Goal: Use online tool/utility: Utilize a website feature to perform a specific function

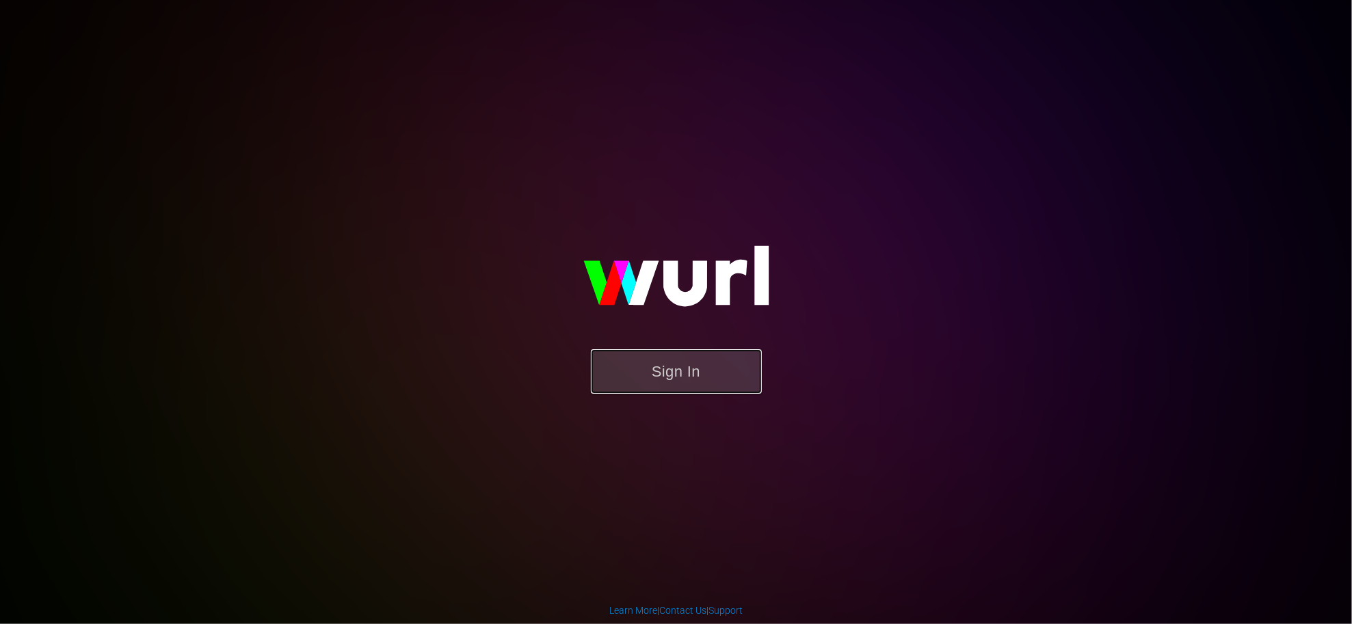
click at [684, 368] on button "Sign In" at bounding box center [676, 371] width 171 height 44
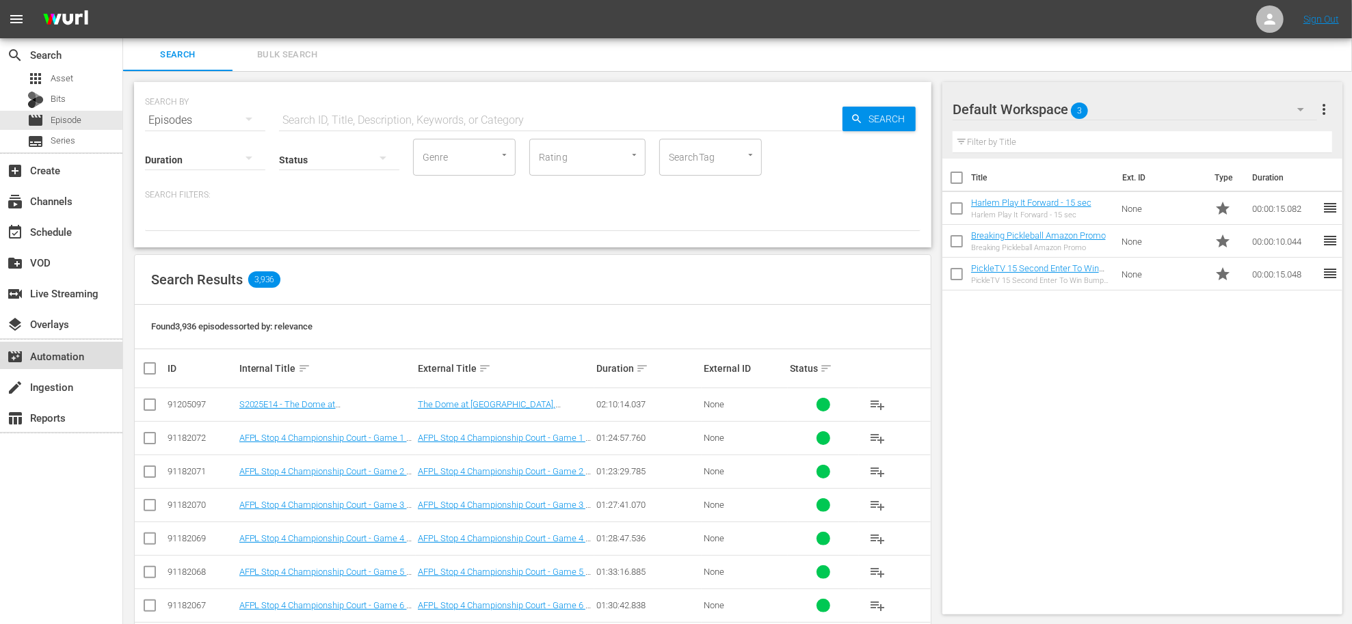
click at [54, 349] on div "movie_filter Automation" at bounding box center [38, 354] width 77 height 12
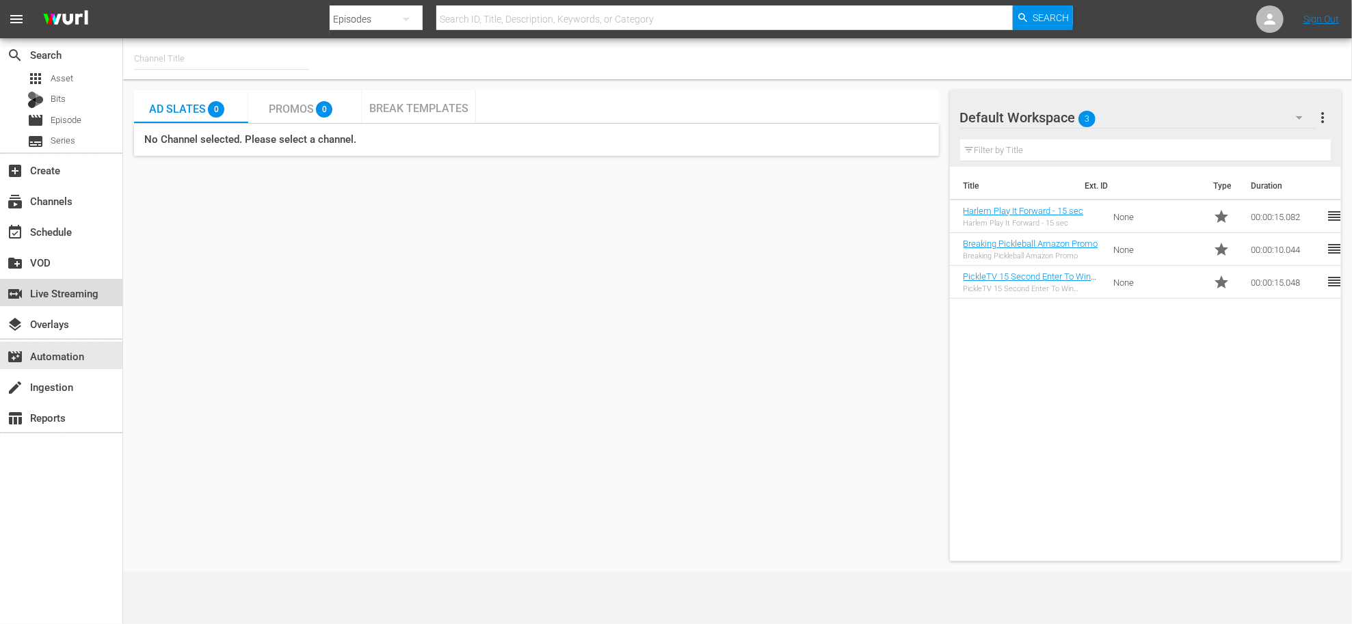
click at [47, 285] on div "switch_video Live Streaming" at bounding box center [38, 291] width 77 height 12
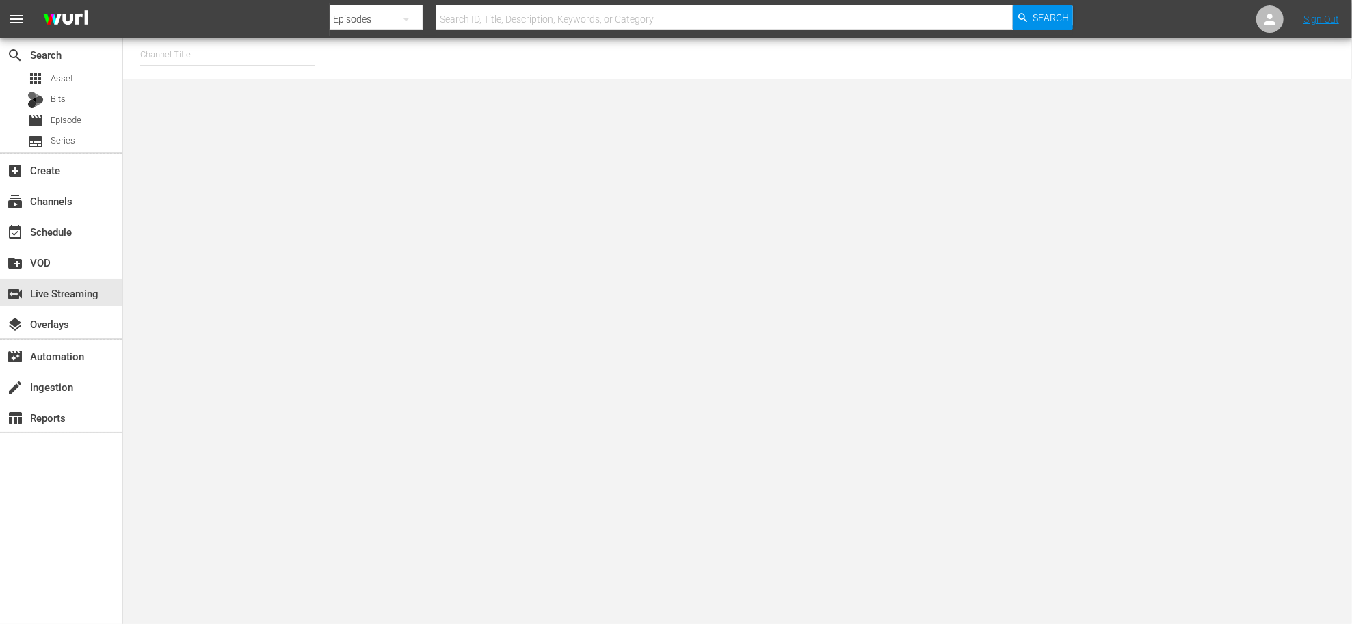
click at [243, 62] on input "text" at bounding box center [227, 54] width 175 height 33
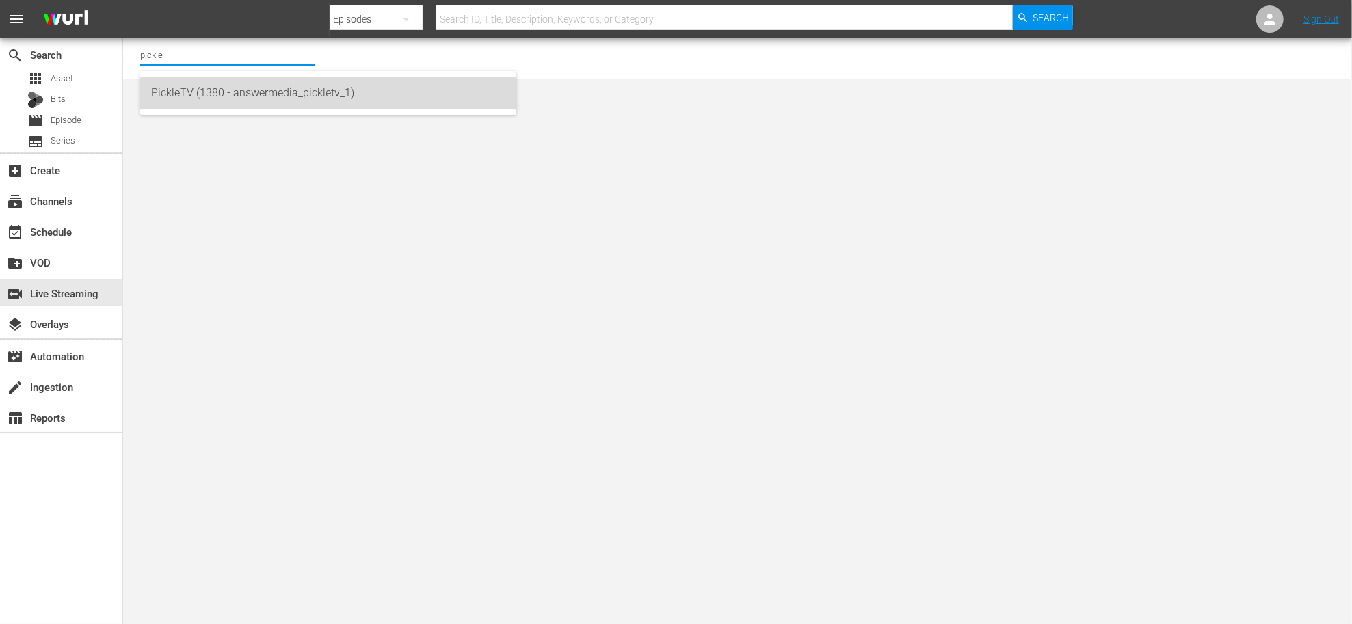
click at [259, 90] on div "PickleTV (1380 - answermedia_pickletv_1)" at bounding box center [328, 93] width 354 height 33
type input "PickleTV (1380 - answermedia_pickletv_1)"
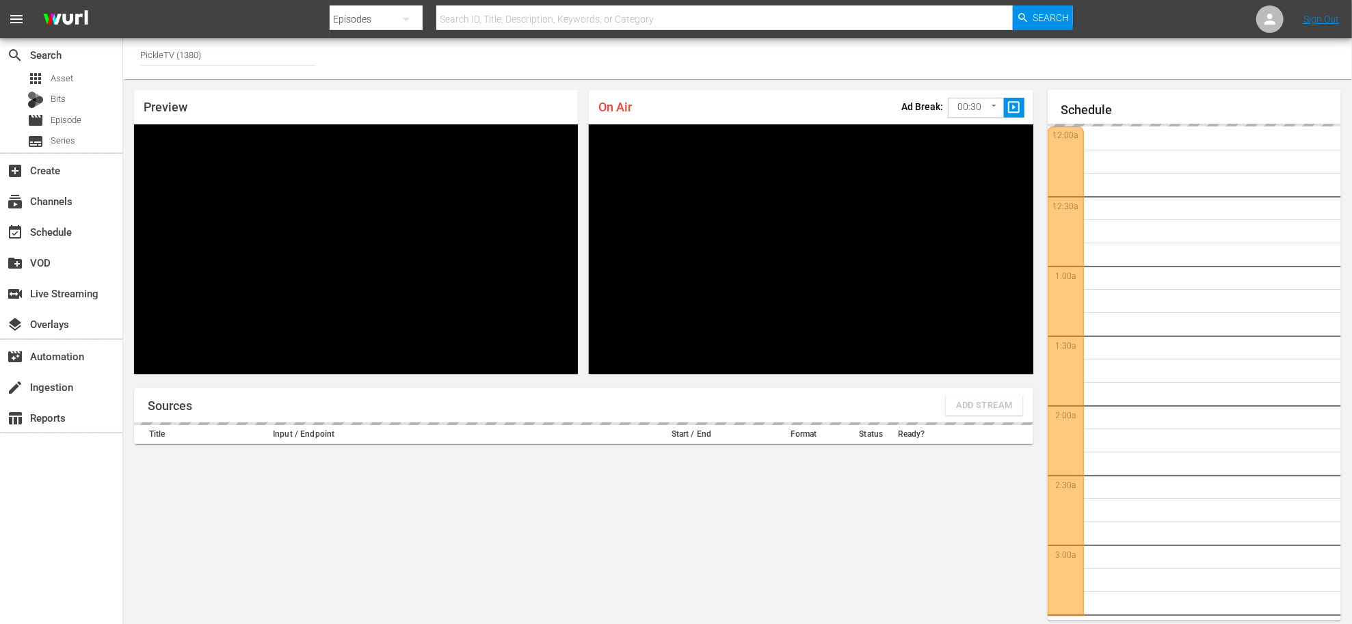
scroll to position [59, 0]
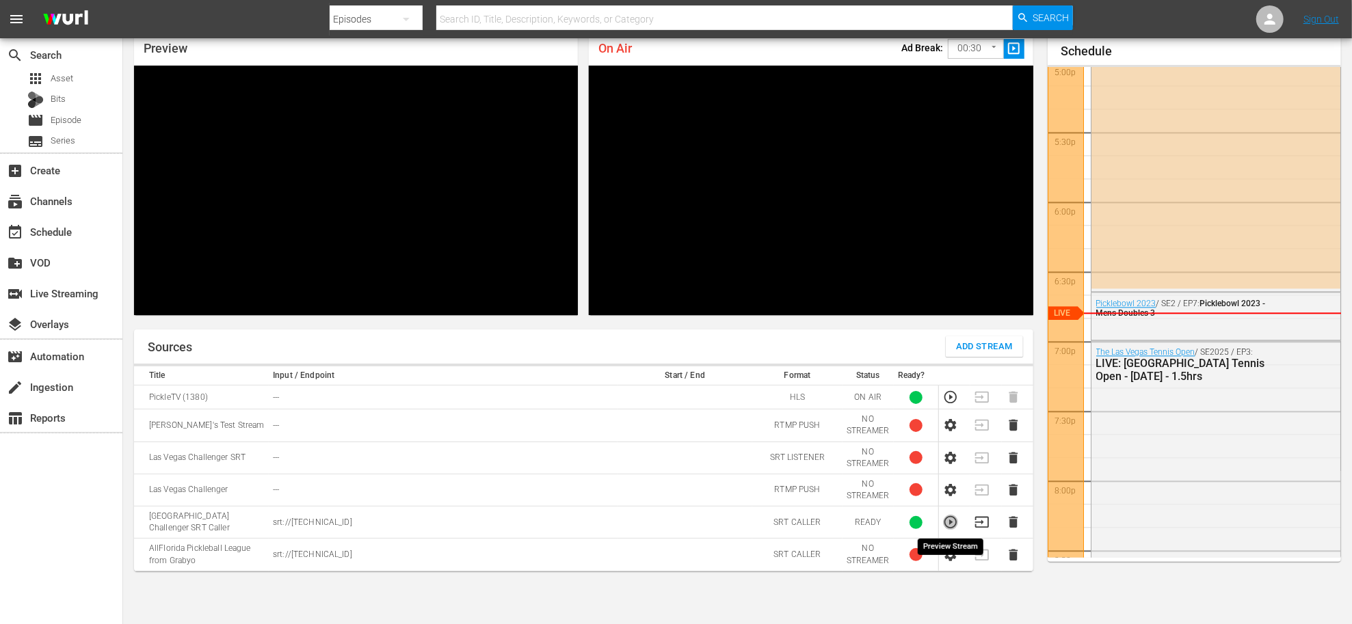
click at [951, 519] on icon "button" at bounding box center [950, 522] width 15 height 15
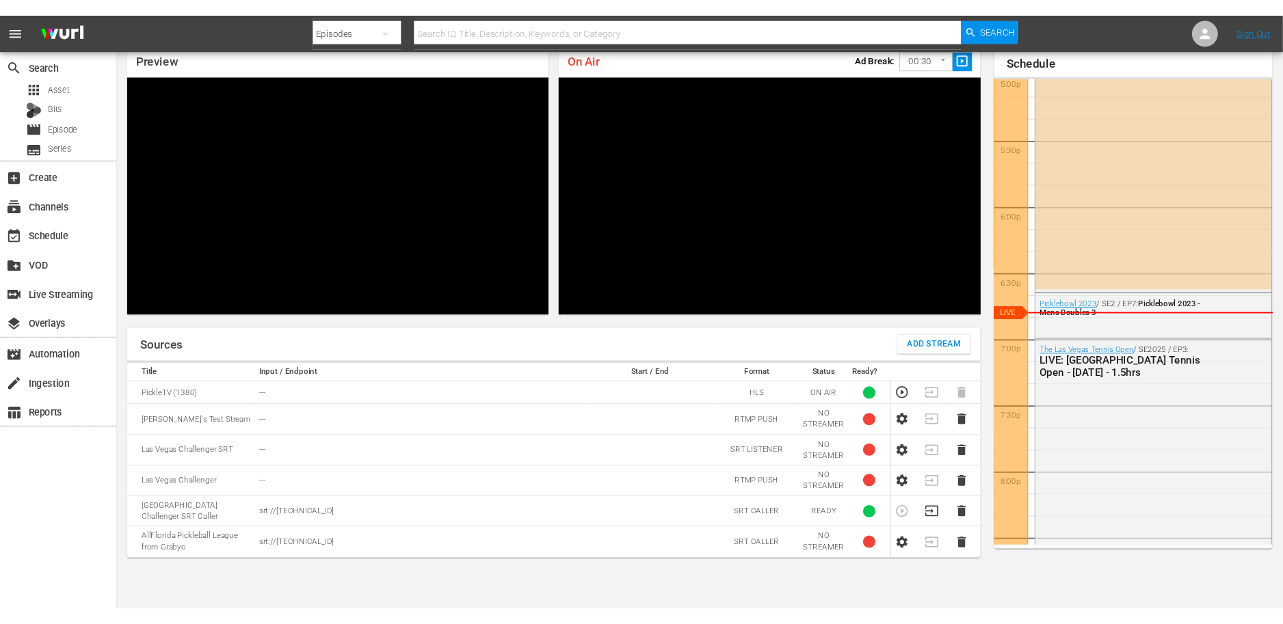
scroll to position [40, 0]
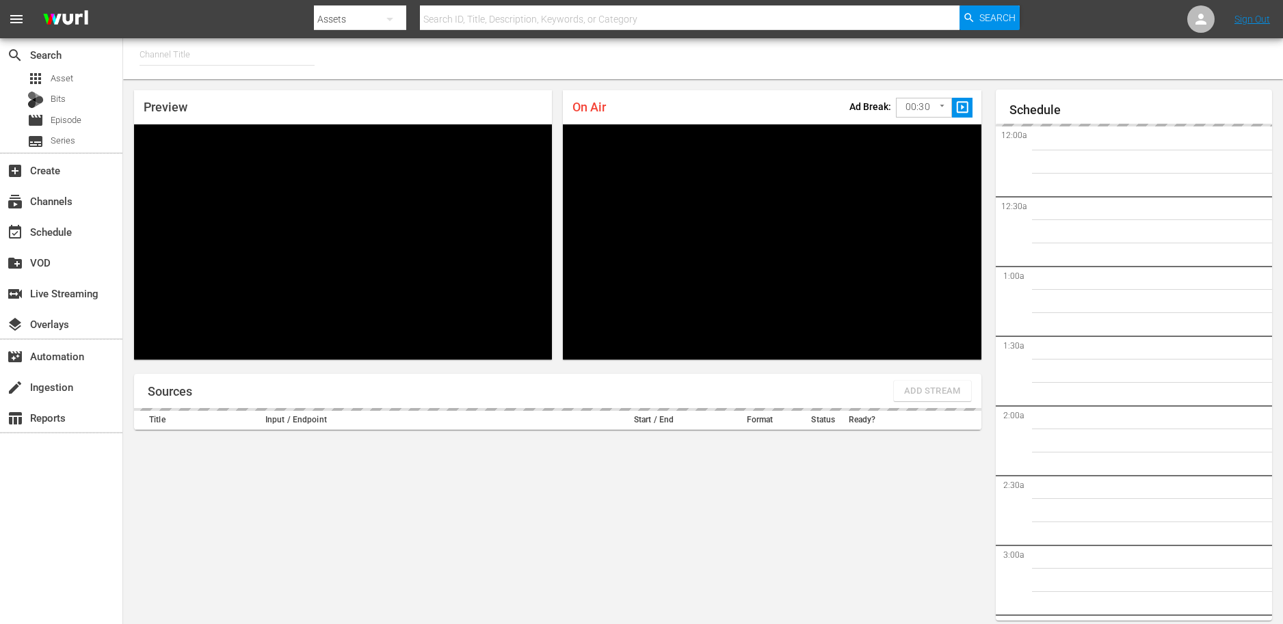
scroll to position [40, 0]
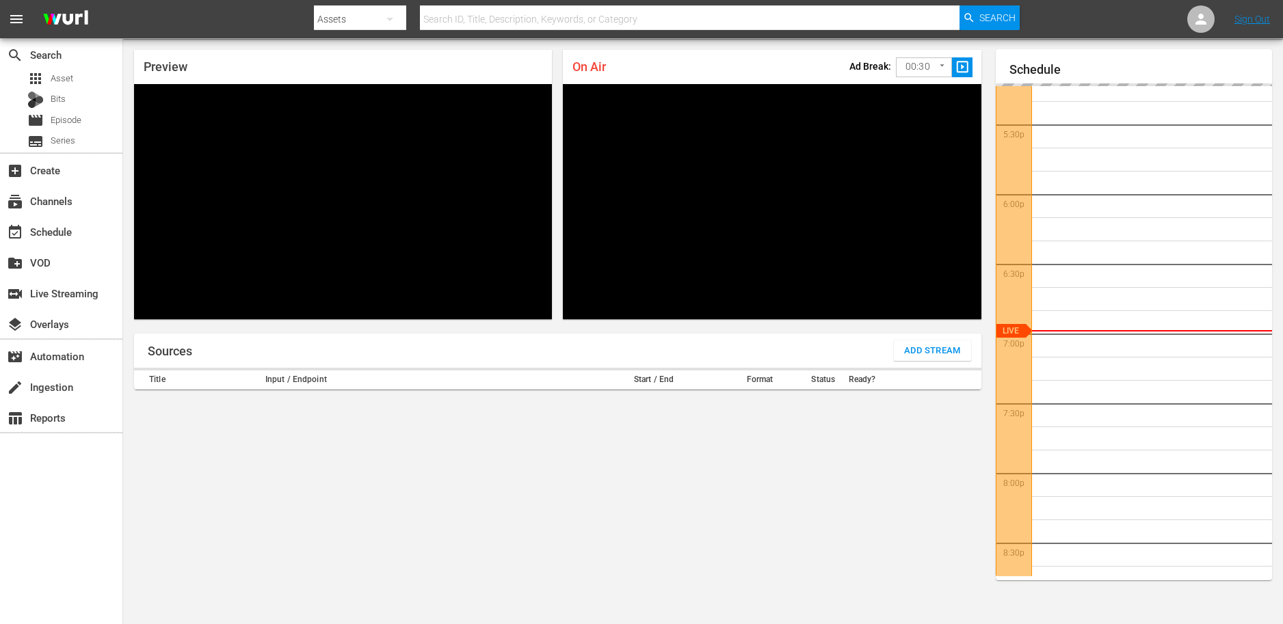
type input "PickleTV (1380)"
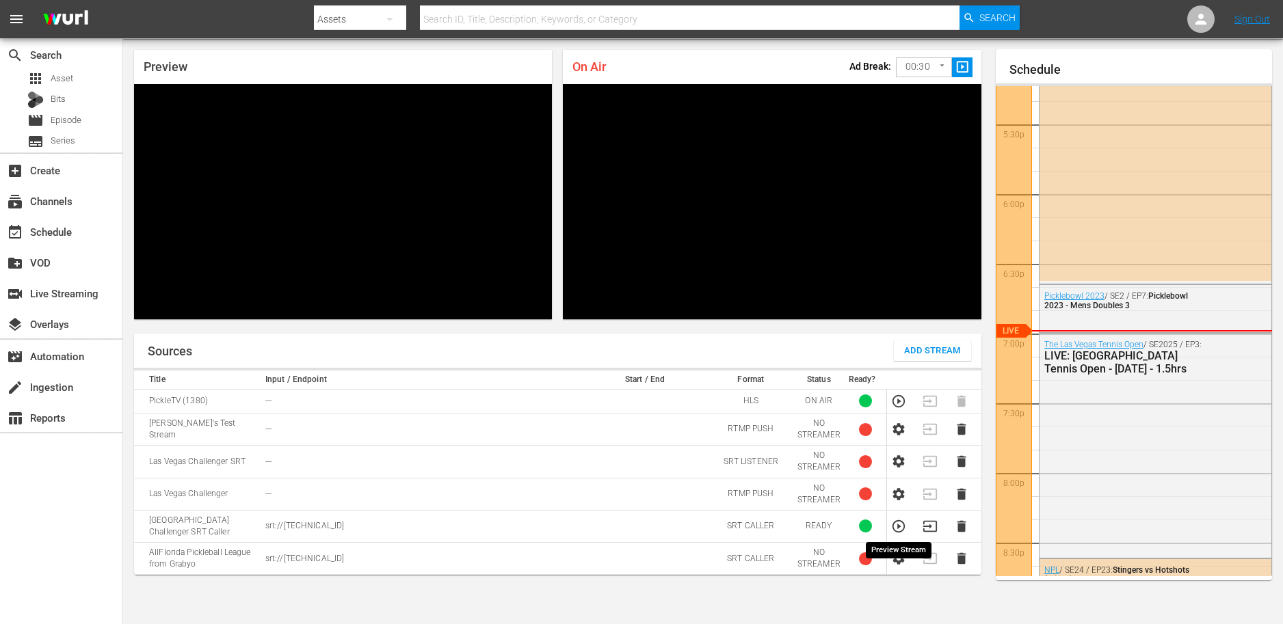
click at [904, 527] on icon "button" at bounding box center [898, 526] width 15 height 15
click at [930, 529] on icon "button" at bounding box center [929, 526] width 15 height 15
click at [901, 403] on icon "button" at bounding box center [898, 401] width 15 height 15
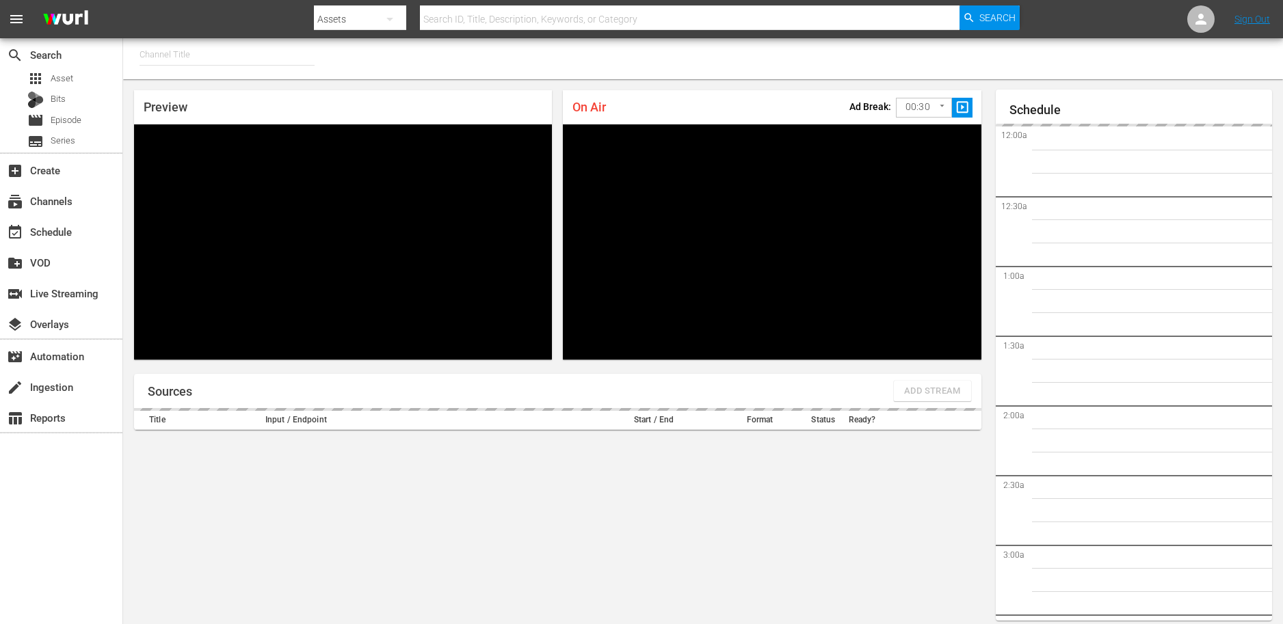
type input "PickleTV (1380)"
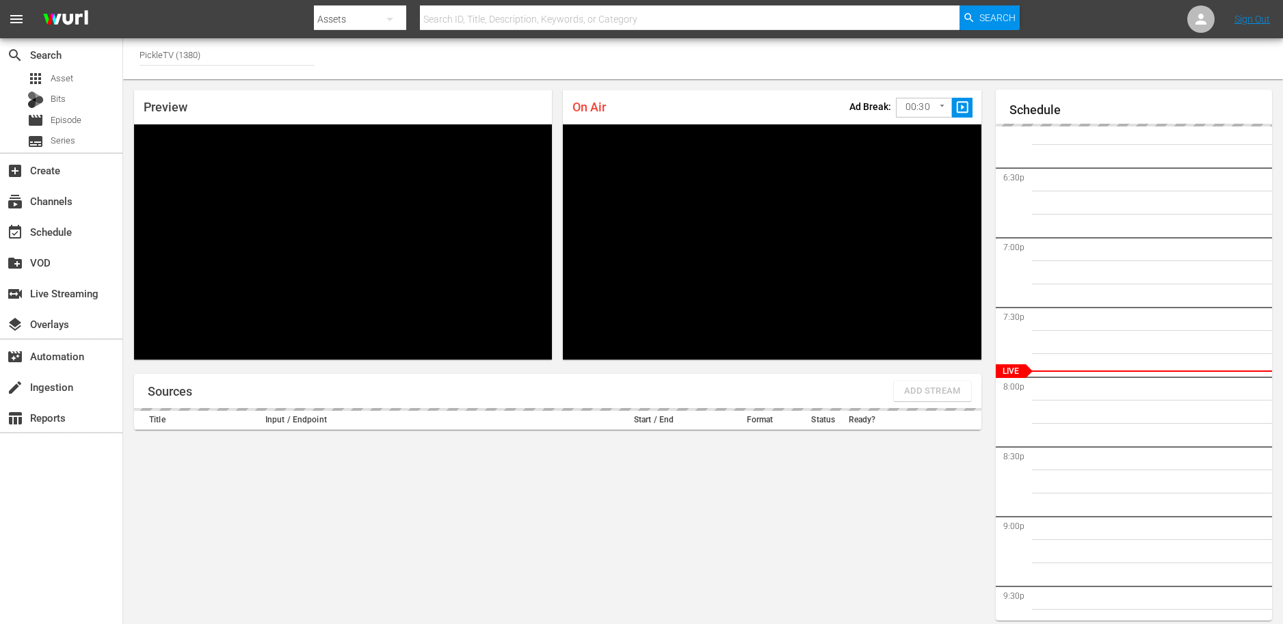
scroll to position [40, 0]
